Goal: Task Accomplishment & Management: Manage account settings

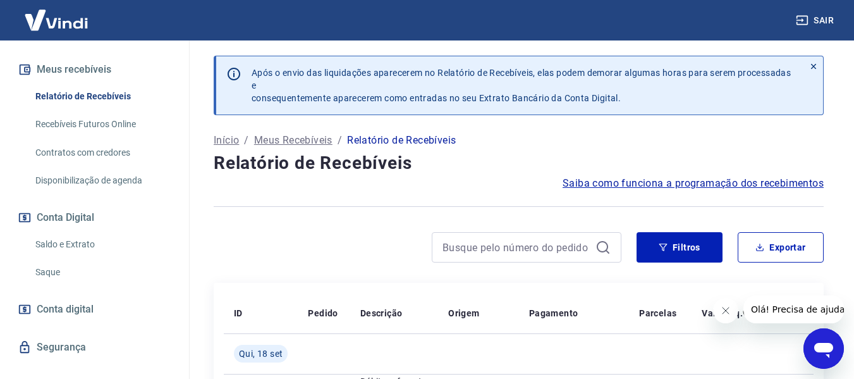
scroll to position [281, 0]
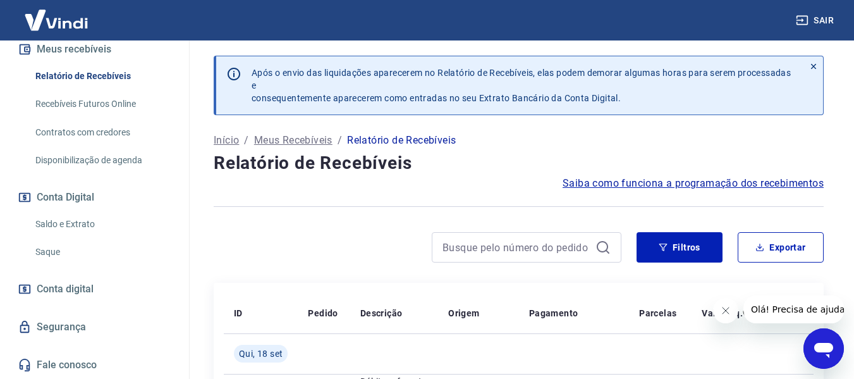
click at [59, 222] on link "Saldo e Extrato" at bounding box center [101, 224] width 143 height 26
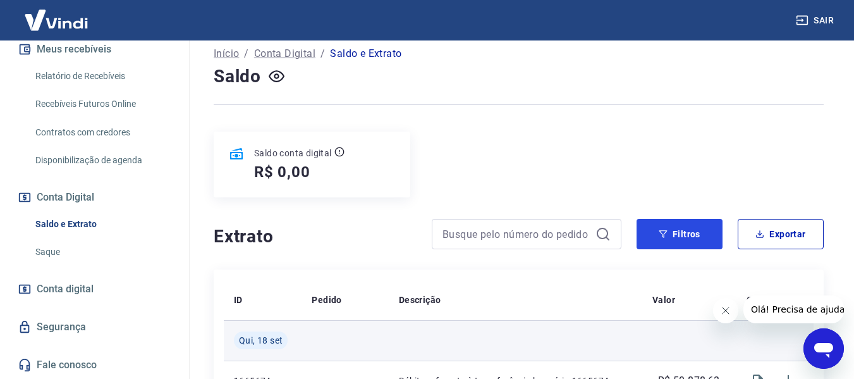
scroll to position [190, 0]
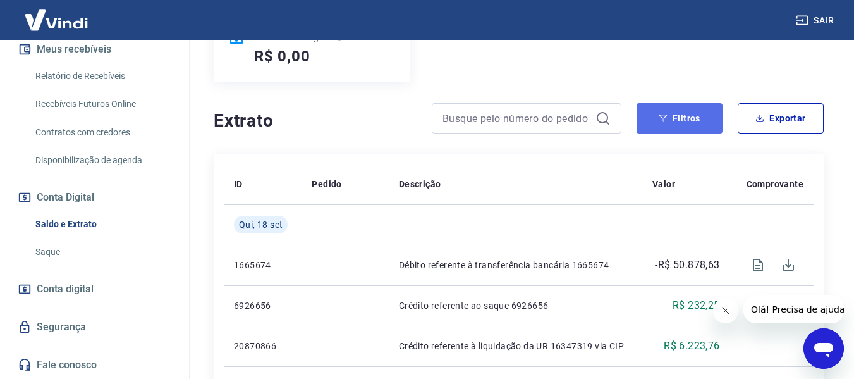
click at [677, 110] on button "Filtros" at bounding box center [679, 118] width 86 height 30
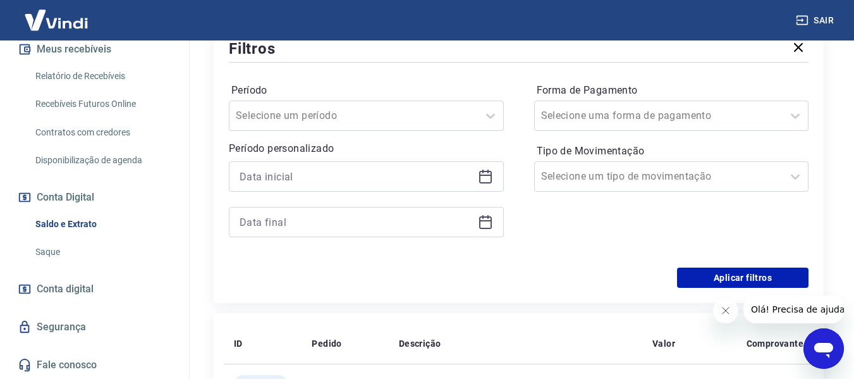
scroll to position [316, 0]
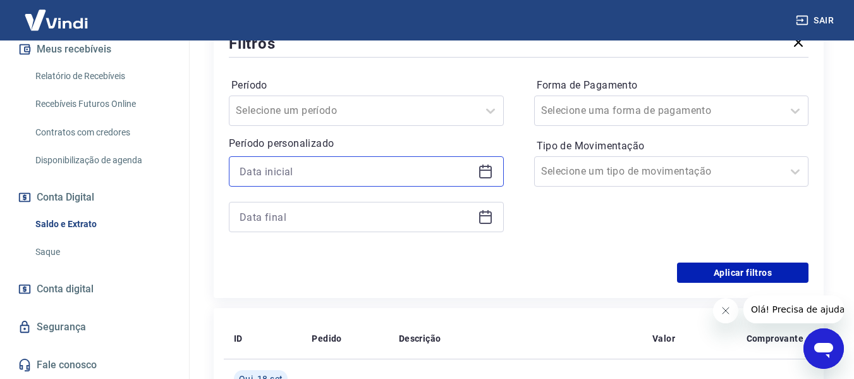
click at [467, 175] on input at bounding box center [356, 171] width 233 height 19
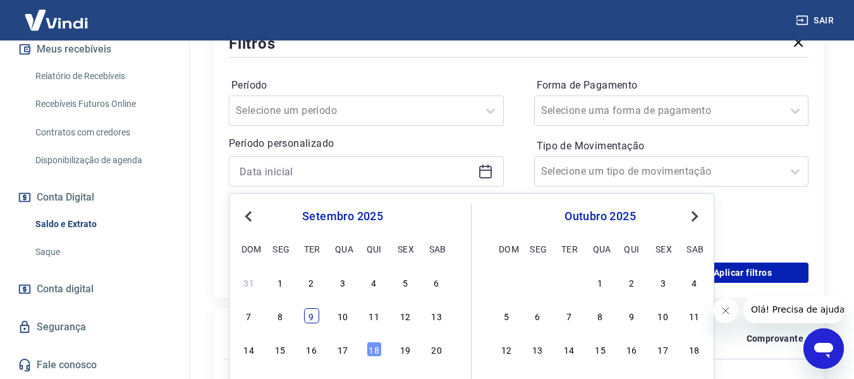
click at [315, 314] on div "9" at bounding box center [311, 315] width 15 height 15
type input "[DATE]"
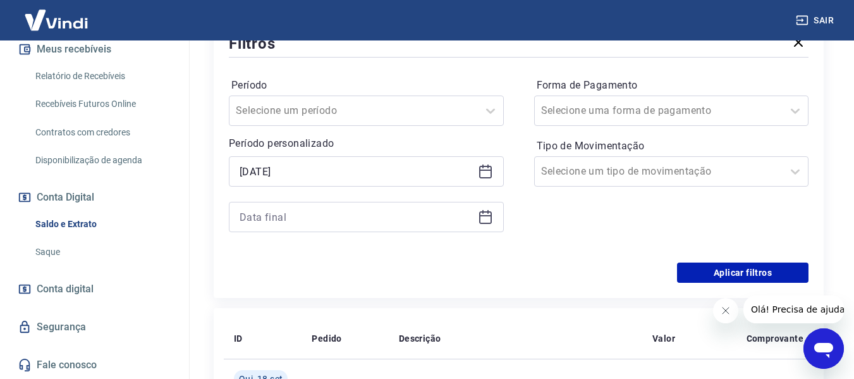
click at [488, 210] on icon at bounding box center [487, 212] width 1 height 4
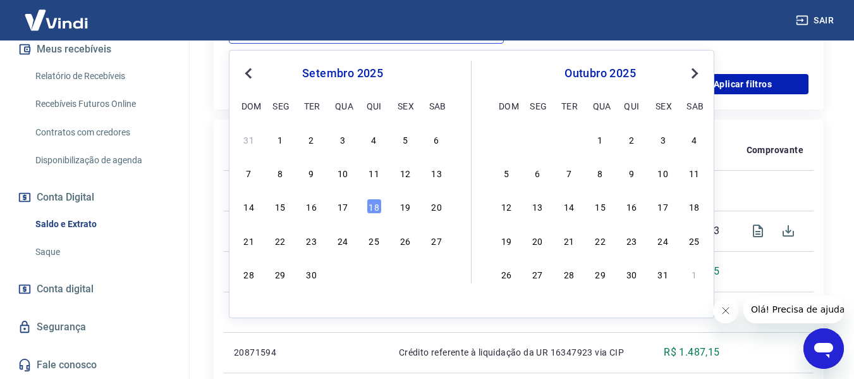
scroll to position [506, 0]
click at [373, 202] on div "18" at bounding box center [374, 204] width 15 height 15
type input "[DATE]"
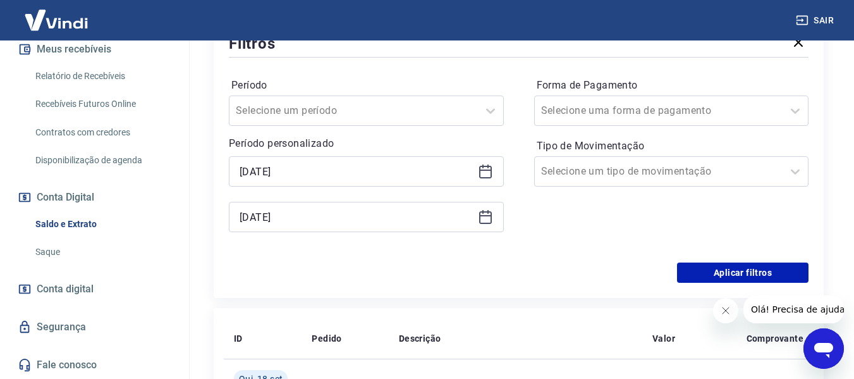
scroll to position [379, 0]
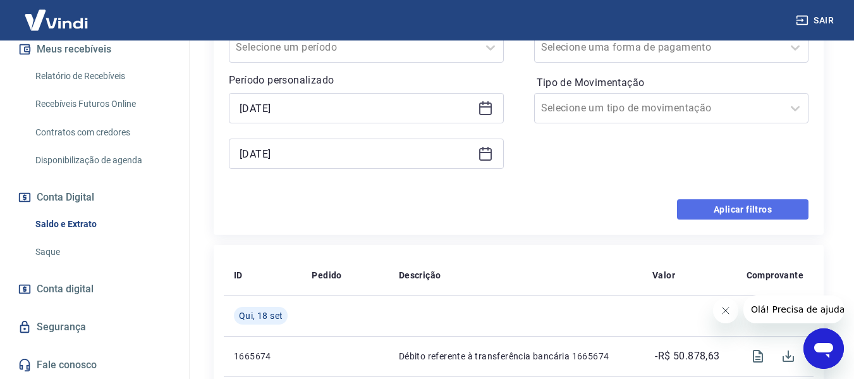
click at [717, 214] on button "Aplicar filtros" at bounding box center [742, 209] width 131 height 20
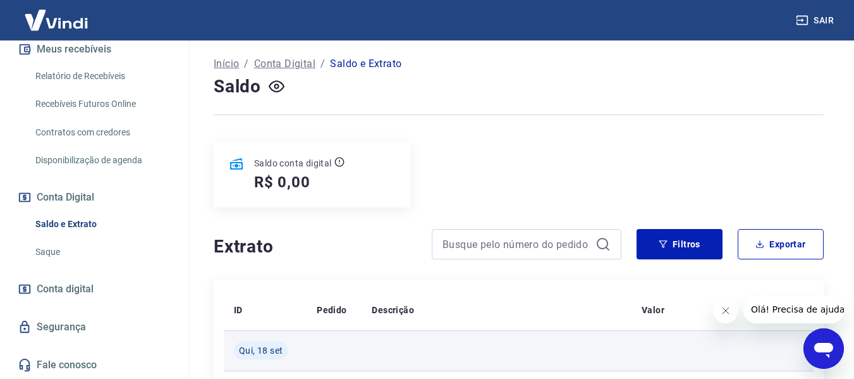
scroll to position [63, 0]
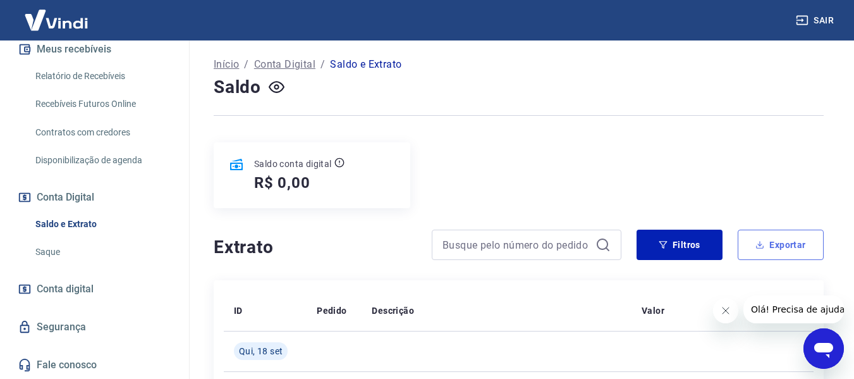
click at [773, 245] on button "Exportar" at bounding box center [780, 244] width 86 height 30
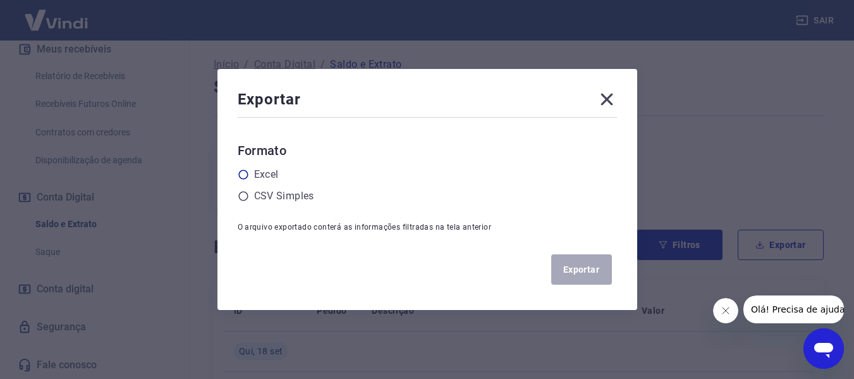
click at [248, 176] on icon at bounding box center [242, 174] width 9 height 9
click at [0, 0] on input "radio" at bounding box center [0, 0] width 0 height 0
click at [590, 270] on button "Exportar" at bounding box center [581, 269] width 61 height 30
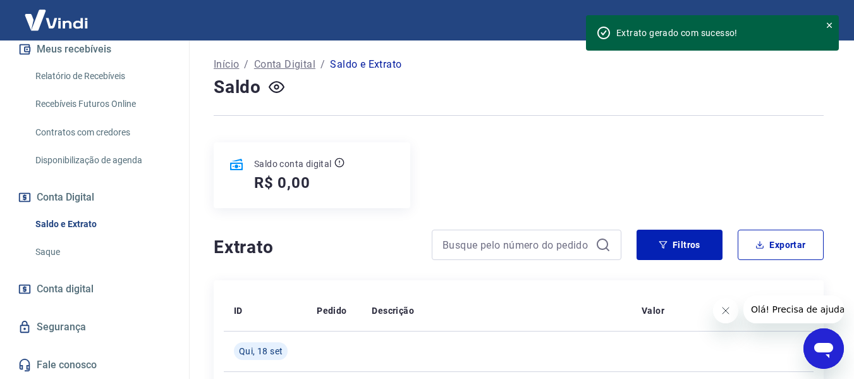
scroll to position [190, 0]
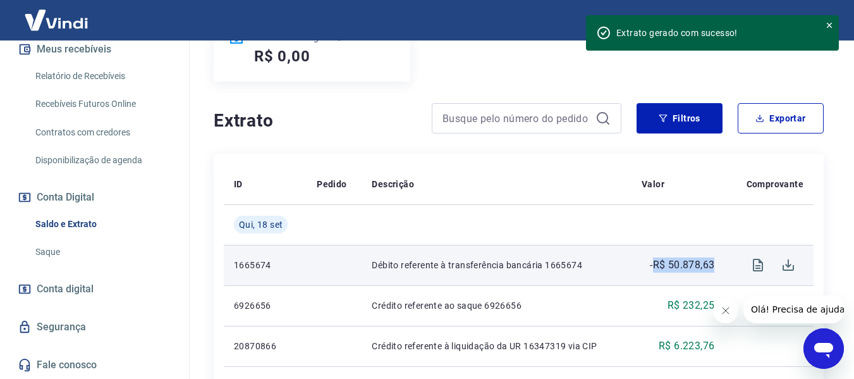
drag, startPoint x: 676, startPoint y: 262, endPoint x: 717, endPoint y: 260, distance: 41.1
click at [717, 260] on td "-R$ 50.878,63" at bounding box center [677, 265] width 93 height 40
copy p "R$ 50.878,63"
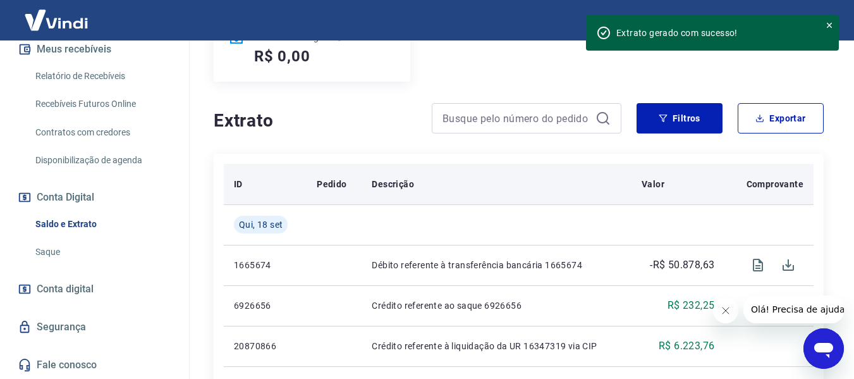
click at [646, 176] on th "Valor" at bounding box center [677, 184] width 93 height 40
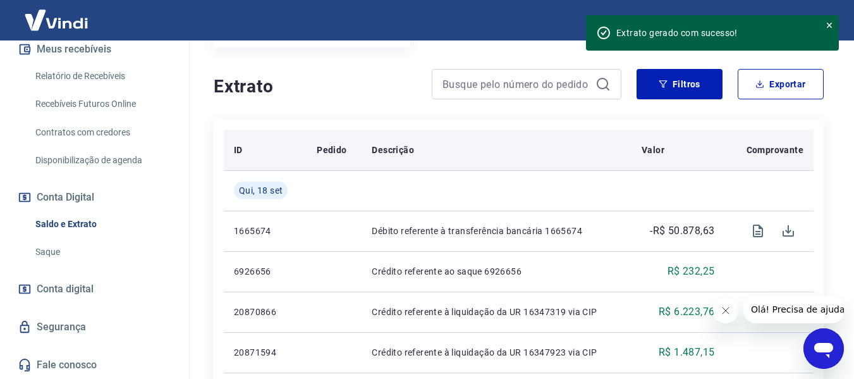
scroll to position [253, 0]
